Goal: Task Accomplishment & Management: Manage account settings

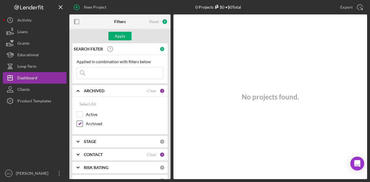
click at [81, 124] on input "Archived" at bounding box center [80, 124] width 6 height 6
checkbox input "false"
click at [79, 112] on input "Active" at bounding box center [80, 115] width 6 height 6
checkbox input "true"
click at [121, 35] on div "Apply" at bounding box center [120, 36] width 11 height 9
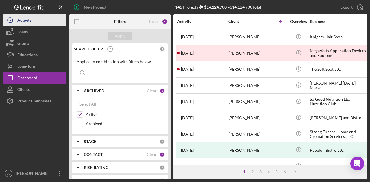
click at [24, 19] on div "Activity" at bounding box center [24, 20] width 14 height 13
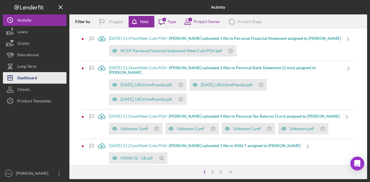
click at [29, 78] on div "Dashboard" at bounding box center [27, 78] width 20 height 13
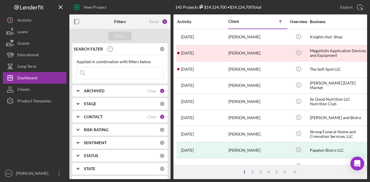
click at [123, 114] on div "CONTACT Clear 5" at bounding box center [124, 117] width 81 height 12
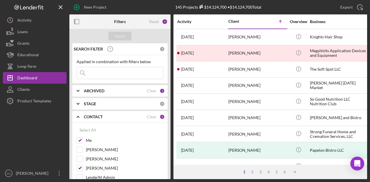
click at [105, 92] on div "ARCHIVED" at bounding box center [115, 91] width 63 height 5
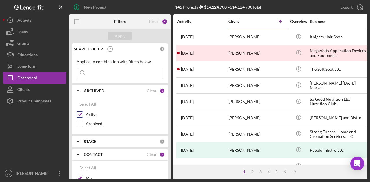
click at [80, 114] on input "Active" at bounding box center [80, 115] width 6 height 6
checkbox input "false"
click at [80, 123] on input "Archived" at bounding box center [80, 124] width 6 height 6
checkbox input "true"
click at [123, 35] on div "Apply" at bounding box center [120, 36] width 11 height 9
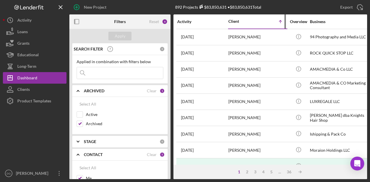
click at [238, 20] on div "Client" at bounding box center [242, 21] width 29 height 5
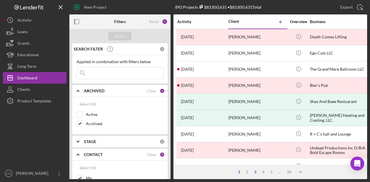
click at [255, 173] on div "3" at bounding box center [255, 172] width 8 height 5
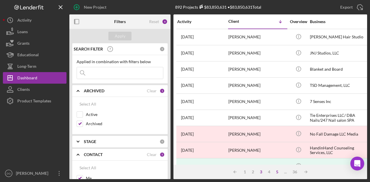
click at [280, 171] on div "5" at bounding box center [277, 172] width 8 height 5
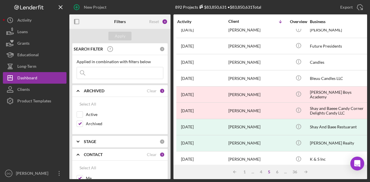
scroll to position [272, 0]
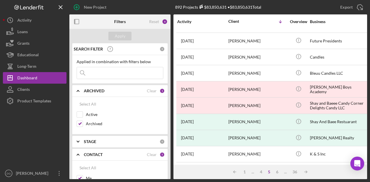
click at [108, 74] on input at bounding box center [120, 73] width 86 height 12
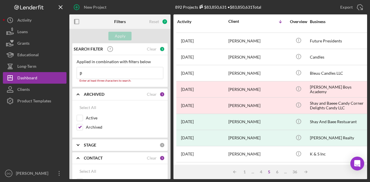
click at [108, 74] on input "p" at bounding box center [120, 73] width 86 height 12
type input "p"
click at [305, 173] on icon "Icon/Table Sort Arrow" at bounding box center [306, 173] width 12 height 12
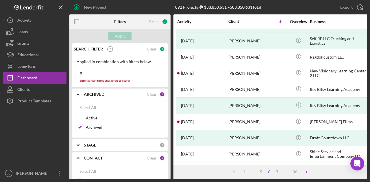
click at [307, 172] on icon "Icon/Table Sort Arrow" at bounding box center [306, 173] width 12 height 12
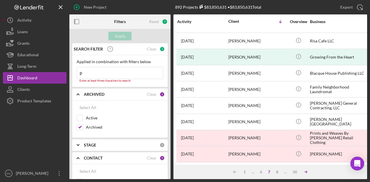
click at [307, 172] on icon "Icon/Table Sort Arrow" at bounding box center [306, 173] width 12 height 12
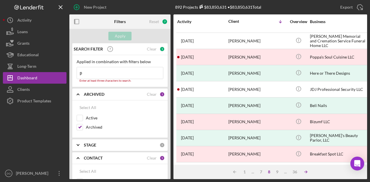
click at [307, 172] on icon "Icon/Table Sort Arrow" at bounding box center [306, 173] width 12 height 12
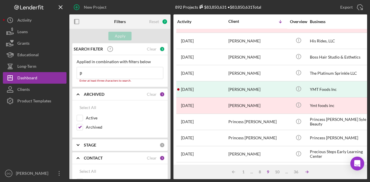
click at [307, 172] on icon "Icon/Table Sort Arrow" at bounding box center [307, 173] width 12 height 12
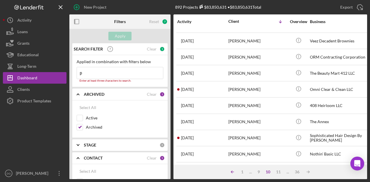
click at [233, 172] on icon "Icon/Table Sort Arrow" at bounding box center [233, 173] width 12 height 12
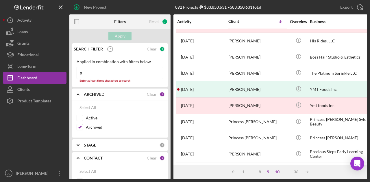
click at [278, 172] on div "10" at bounding box center [277, 172] width 10 height 5
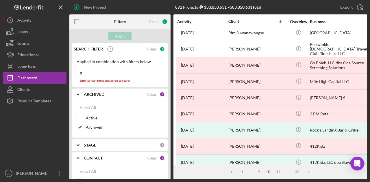
scroll to position [58, 0]
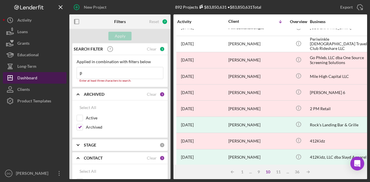
click at [31, 76] on div "Dashboard" at bounding box center [27, 78] width 20 height 13
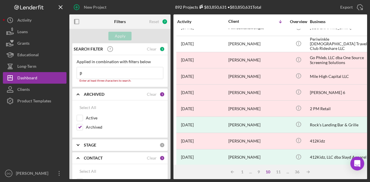
click at [95, 72] on input "p" at bounding box center [120, 73] width 86 height 12
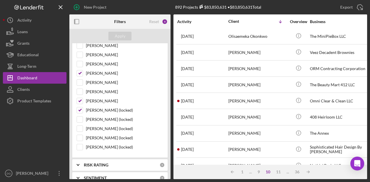
scroll to position [170, 0]
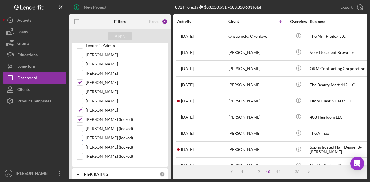
click at [82, 135] on input "[PERSON_NAME] (locked)" at bounding box center [80, 138] width 6 height 6
checkbox input "true"
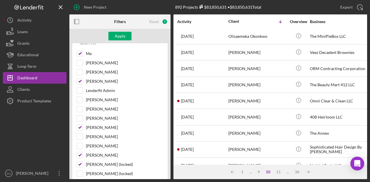
scroll to position [0, 0]
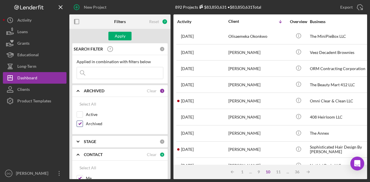
click at [80, 123] on input "Archived" at bounding box center [80, 124] width 6 height 6
checkbox input "false"
click at [80, 114] on input "Active" at bounding box center [80, 115] width 6 height 6
checkbox input "true"
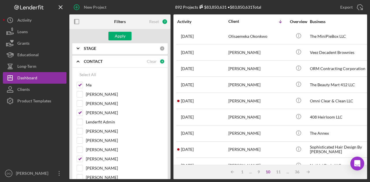
scroll to position [101, 0]
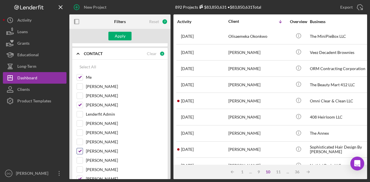
drag, startPoint x: 80, startPoint y: 104, endPoint x: 84, endPoint y: 151, distance: 47.3
click at [84, 151] on div "Me [PERSON_NAME] [PERSON_NAME] [PERSON_NAME] Lenderfit Admin [PERSON_NAME] [PER…" at bounding box center [120, 152] width 87 height 157
click at [80, 149] on input "[PERSON_NAME]" at bounding box center [80, 152] width 6 height 6
checkbox input "false"
click at [79, 106] on div at bounding box center [80, 105] width 6 height 6
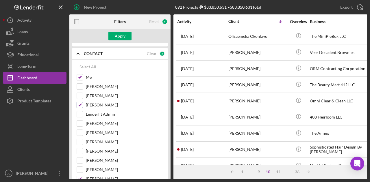
click at [78, 102] on input "[PERSON_NAME]" at bounding box center [80, 105] width 6 height 6
checkbox input "false"
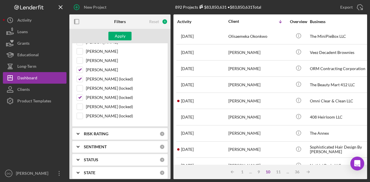
scroll to position [209, 0]
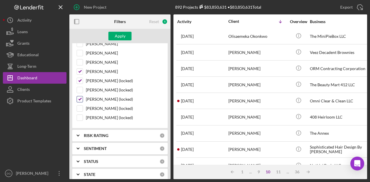
click at [78, 97] on input "[PERSON_NAME] (locked)" at bounding box center [80, 100] width 6 height 6
checkbox input "false"
click at [78, 78] on input "[PERSON_NAME] (locked)" at bounding box center [80, 81] width 6 height 6
checkbox input "false"
click at [80, 69] on input "[PERSON_NAME]" at bounding box center [80, 72] width 6 height 6
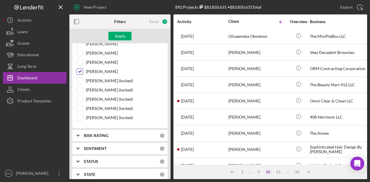
checkbox input "false"
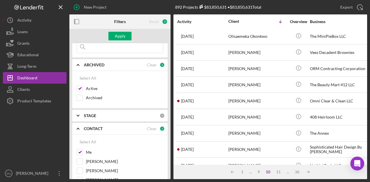
scroll to position [0, 0]
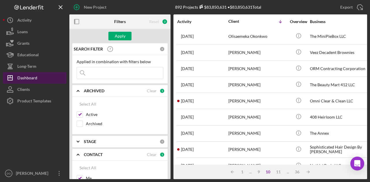
click at [34, 77] on div "Dashboard" at bounding box center [27, 78] width 20 height 13
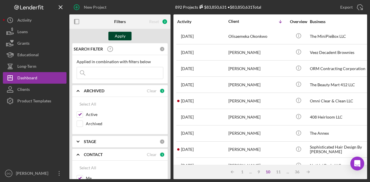
click at [121, 37] on div "Apply" at bounding box center [120, 36] width 11 height 9
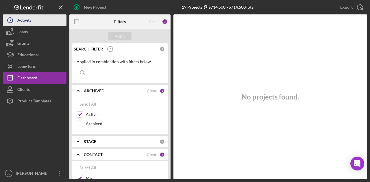
click at [26, 21] on div "Activity" at bounding box center [24, 20] width 14 height 13
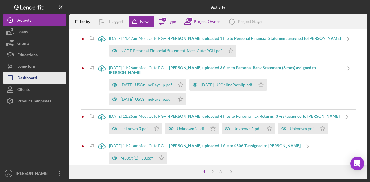
click at [29, 79] on div "Dashboard" at bounding box center [27, 78] width 20 height 13
